Goal: Task Accomplishment & Management: Manage account settings

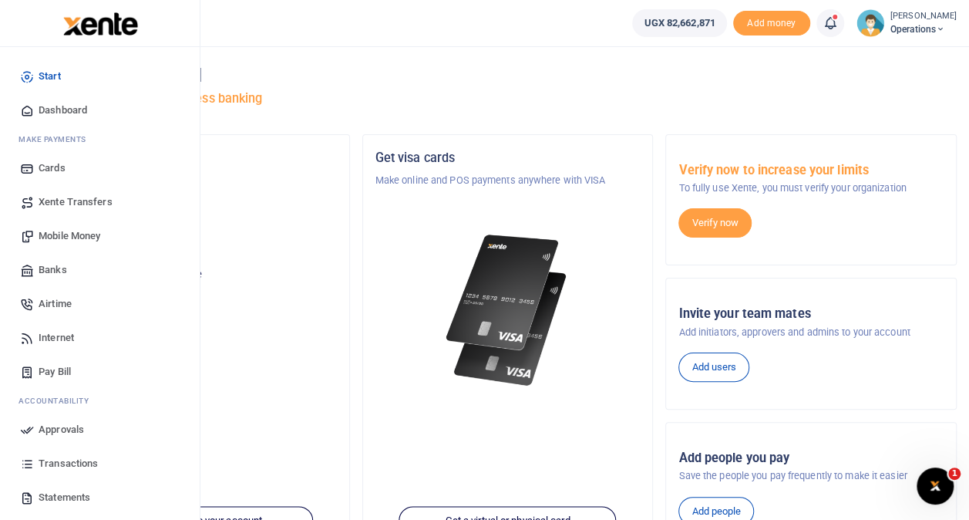
click at [60, 457] on span "Transactions" at bounding box center [68, 463] width 59 height 15
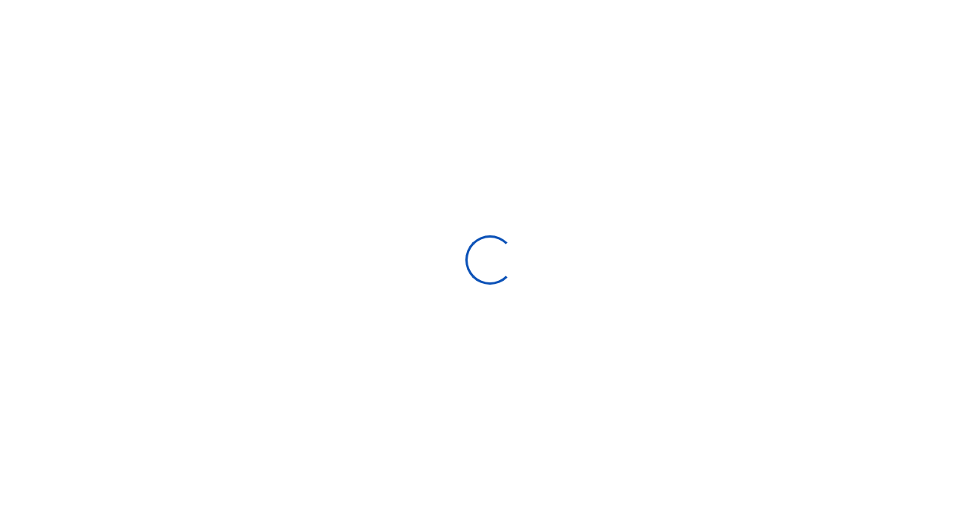
select select
type input "07/21/2025 - 08/19/2025"
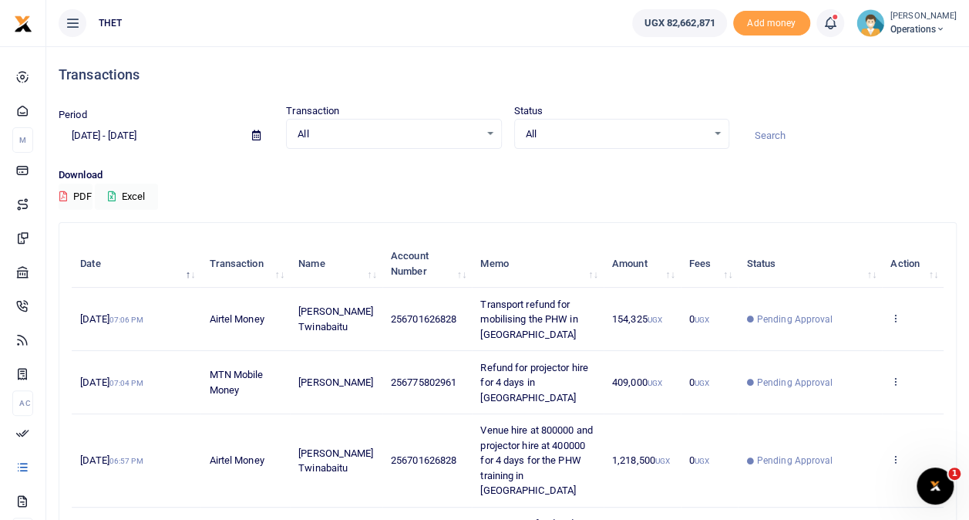
click at [404, 60] on div "Transactions" at bounding box center [508, 74] width 898 height 57
click at [900, 26] on span "Operations" at bounding box center [923, 29] width 66 height 14
click at [888, 105] on link "Logout" at bounding box center [926, 113] width 122 height 22
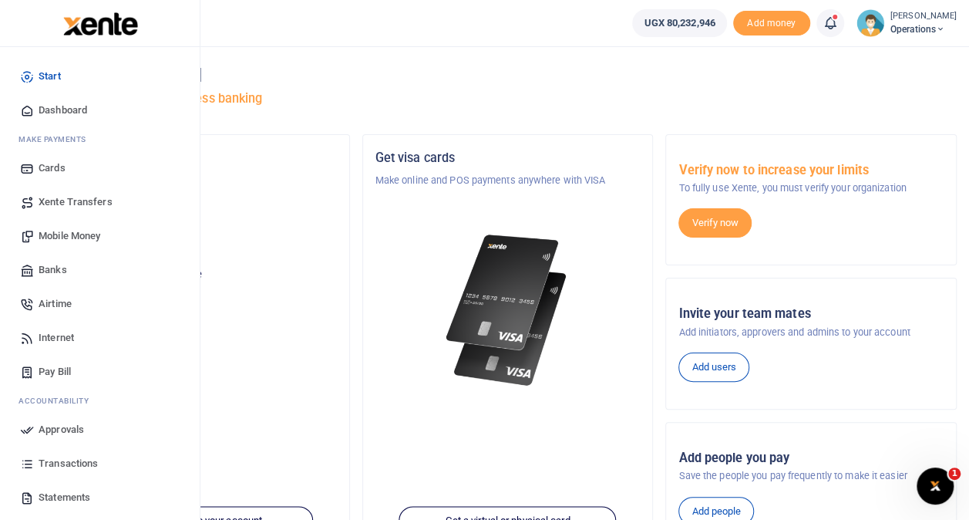
click at [64, 456] on span "Transactions" at bounding box center [68, 463] width 59 height 15
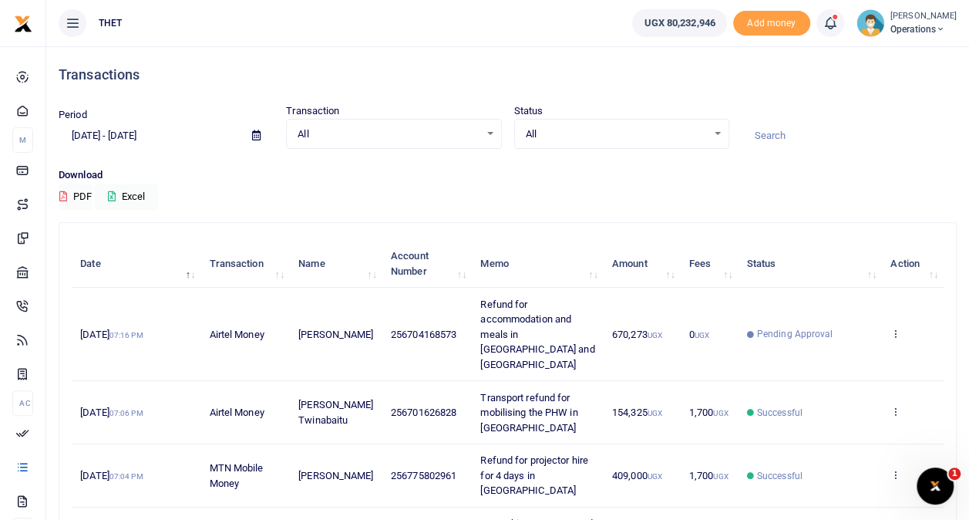
click at [896, 23] on span "Operations" at bounding box center [923, 29] width 66 height 14
click at [880, 104] on link "Logout" at bounding box center [926, 113] width 122 height 22
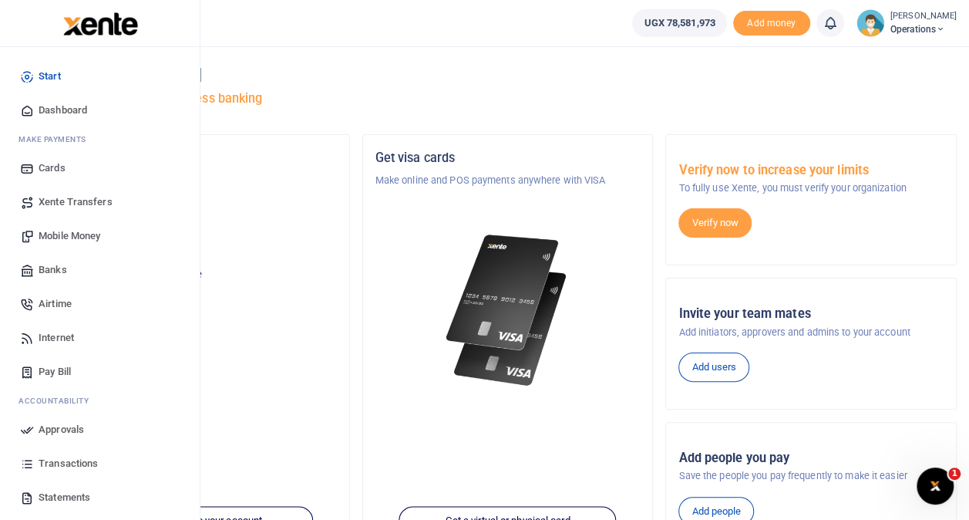
click at [55, 457] on span "Transactions" at bounding box center [68, 463] width 59 height 15
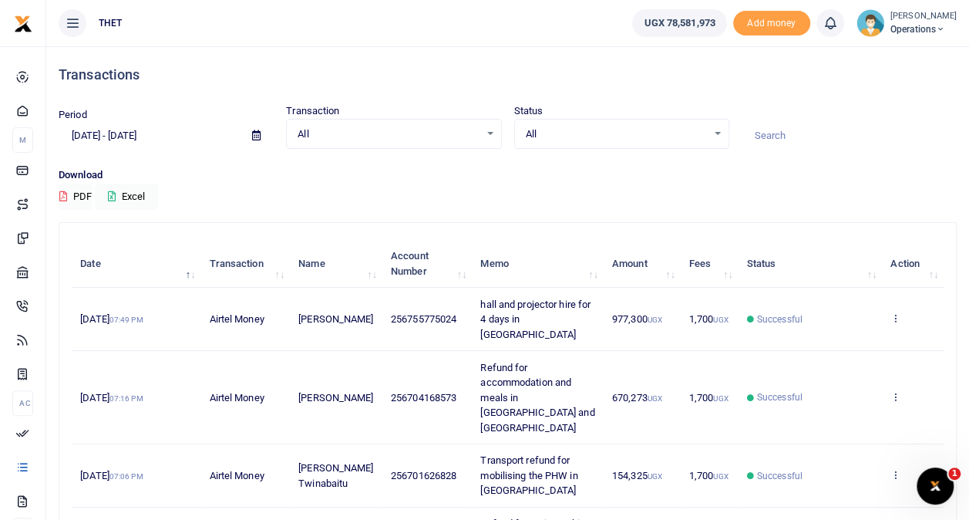
click at [936, 28] on icon at bounding box center [940, 29] width 9 height 11
click at [888, 107] on link "Logout" at bounding box center [926, 113] width 122 height 22
